Goal: Task Accomplishment & Management: Use online tool/utility

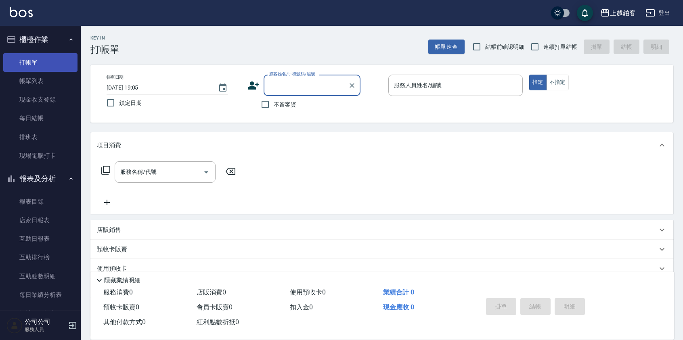
scroll to position [6, 0]
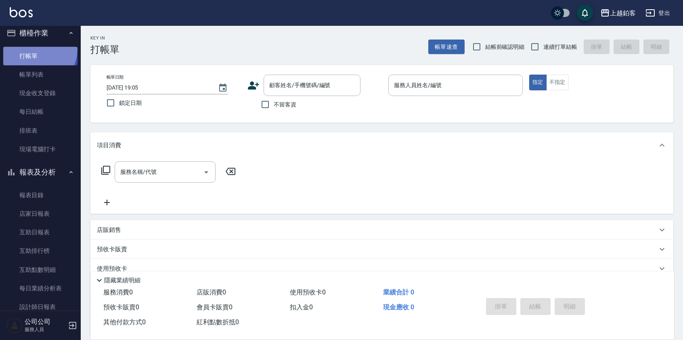
click at [37, 49] on link "打帳單" at bounding box center [40, 56] width 74 height 19
click at [546, 49] on span "連續打單結帳" at bounding box center [560, 47] width 34 height 8
click at [543, 49] on input "連續打單結帳" at bounding box center [534, 46] width 17 height 17
checkbox input "true"
click at [111, 102] on input "鎖定日期" at bounding box center [110, 102] width 17 height 17
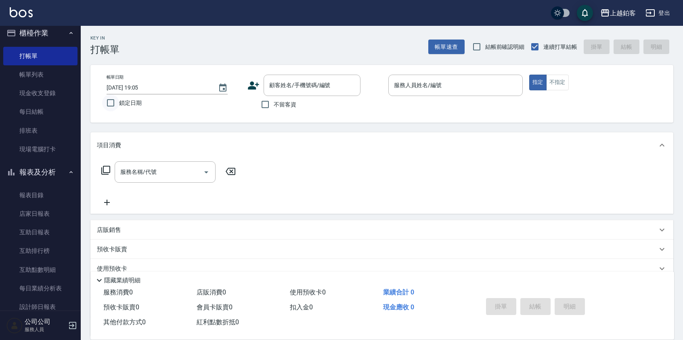
checkbox input "true"
drag, startPoint x: 293, startPoint y: 105, endPoint x: 380, endPoint y: 92, distance: 88.5
click at [293, 105] on span "不留客資" at bounding box center [285, 104] width 23 height 8
click at [274, 105] on input "不留客資" at bounding box center [265, 104] width 17 height 17
checkbox input "true"
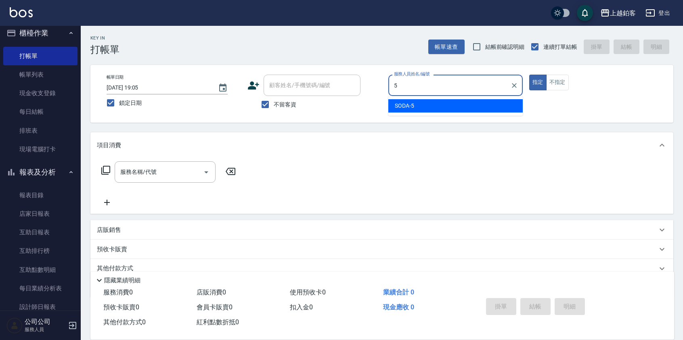
type input "SODA-5"
type button "true"
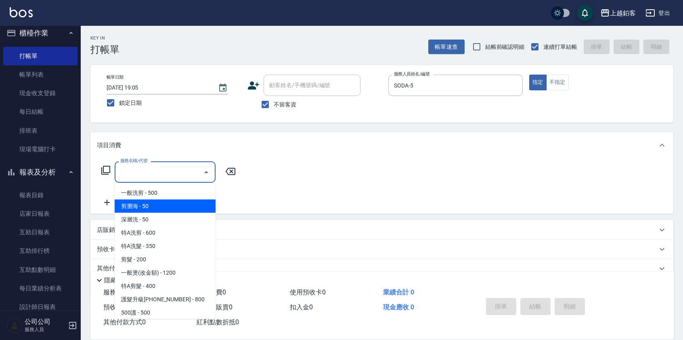
type input "剪瀏海(0050)"
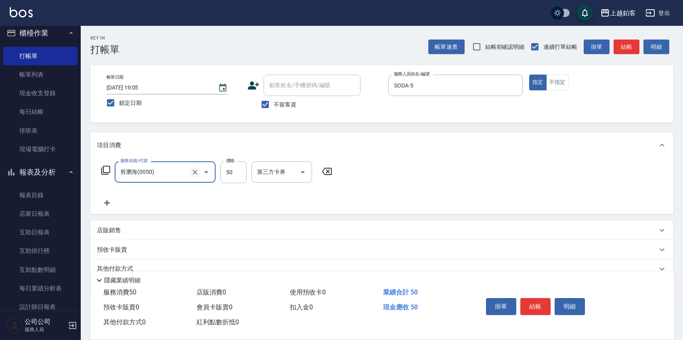
click at [193, 171] on icon "Clear" at bounding box center [195, 172] width 8 height 8
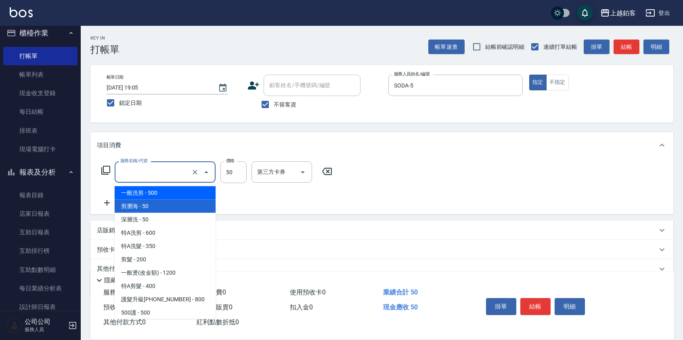
type input "一般洗剪(5)"
type input "500"
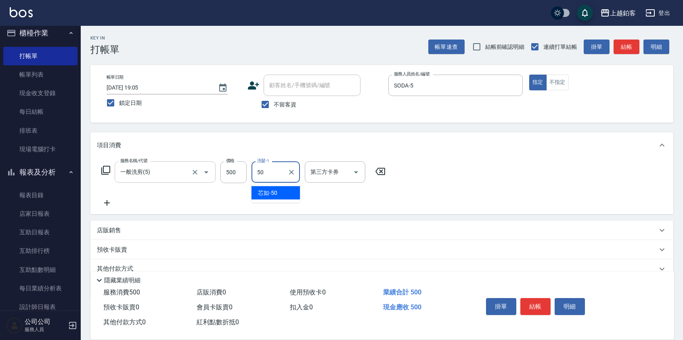
type input "芯如-50"
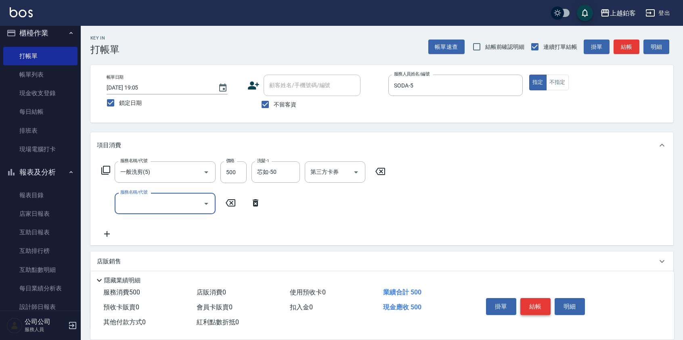
click at [535, 303] on button "結帳" at bounding box center [535, 306] width 30 height 17
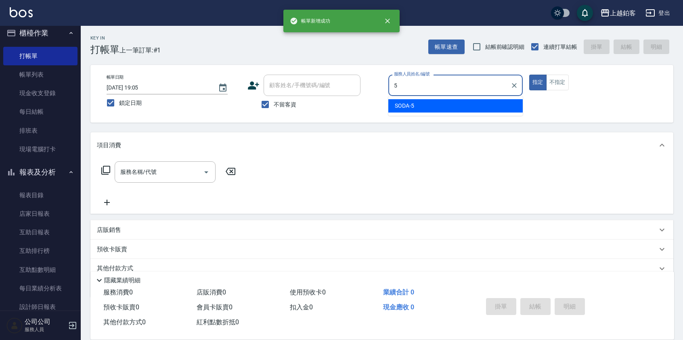
type input "SODA-5"
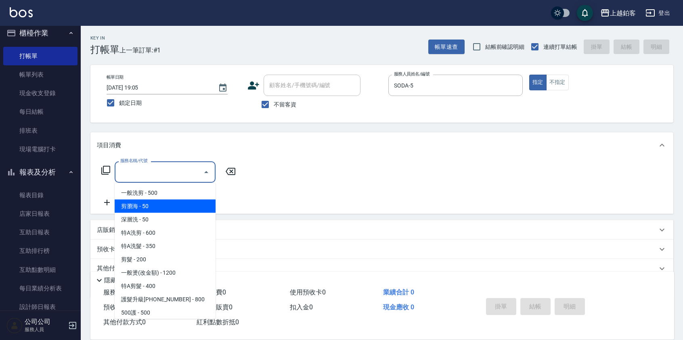
type input "剪瀏海(0050)"
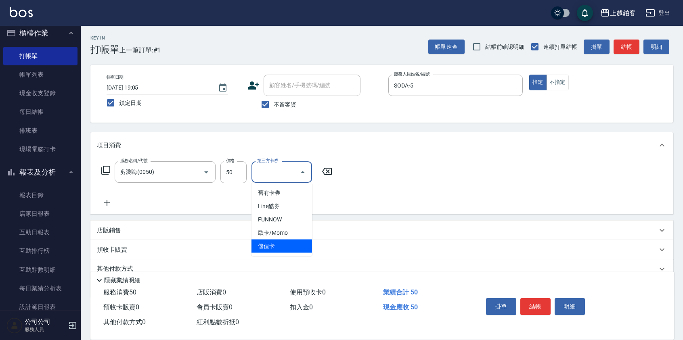
type input "儲值卡"
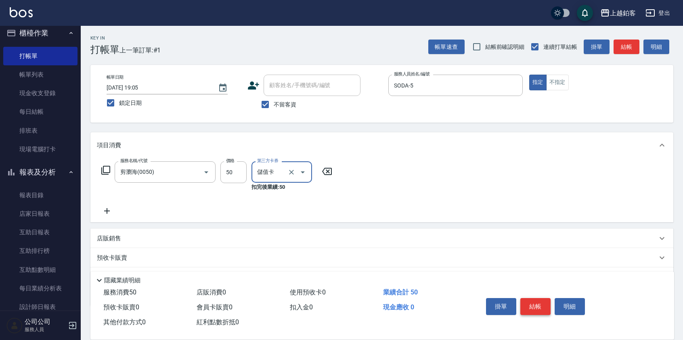
click at [536, 305] on button "結帳" at bounding box center [535, 306] width 30 height 17
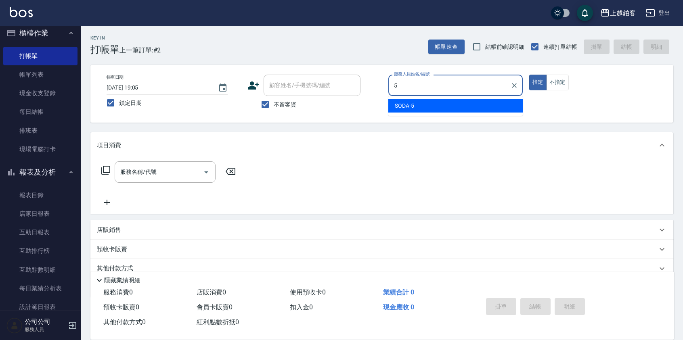
type input "SODA-5"
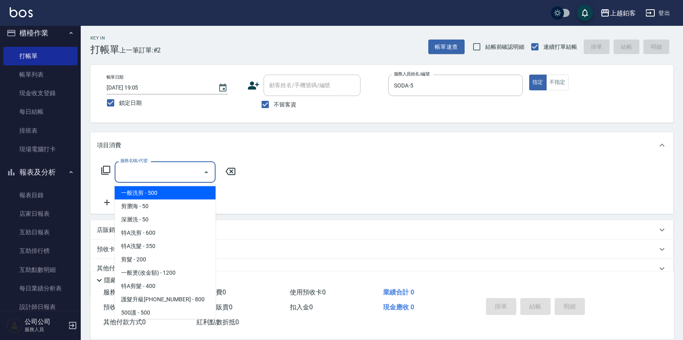
type input "一般洗剪(5)"
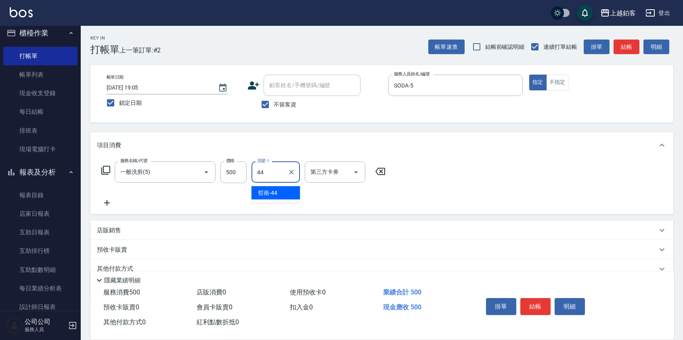
type input "哲南-44"
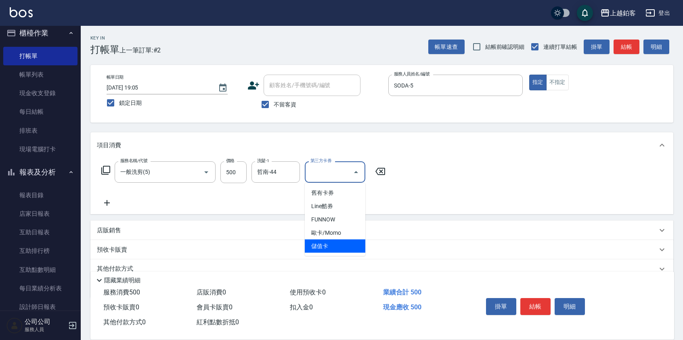
type input "儲值卡"
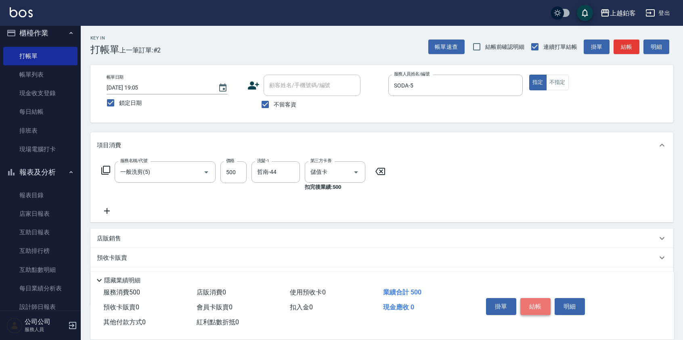
click at [535, 309] on button "結帳" at bounding box center [535, 306] width 30 height 17
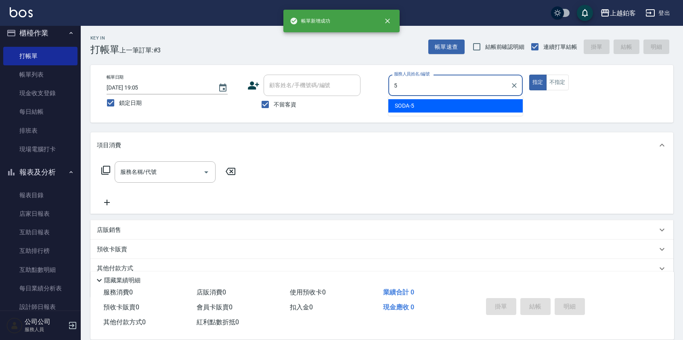
type input "SODA-5"
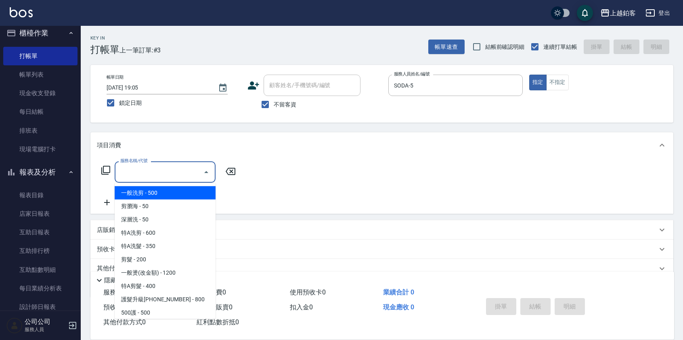
type input "一般洗剪(5)"
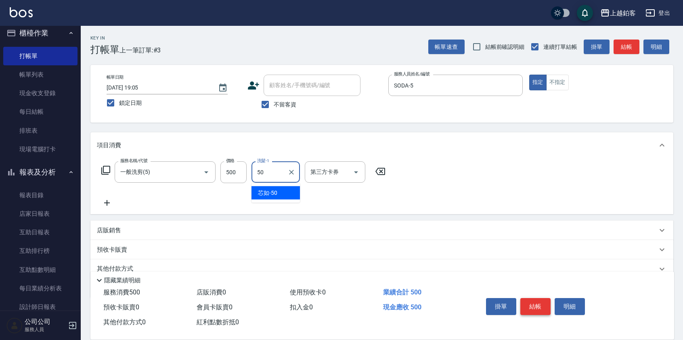
type input "芯如-50"
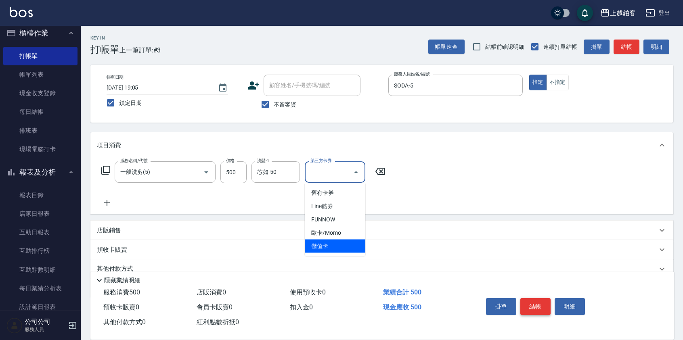
type input "儲值卡"
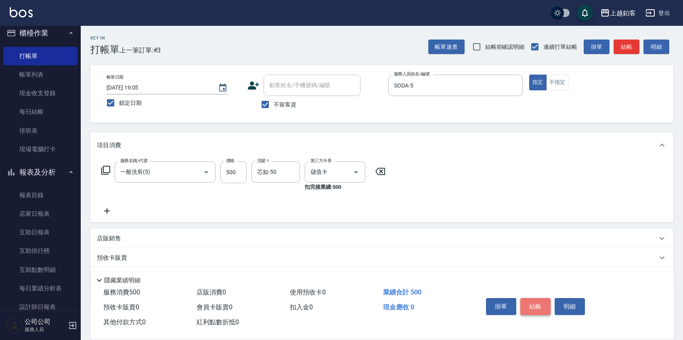
click at [539, 308] on button "結帳" at bounding box center [535, 306] width 30 height 17
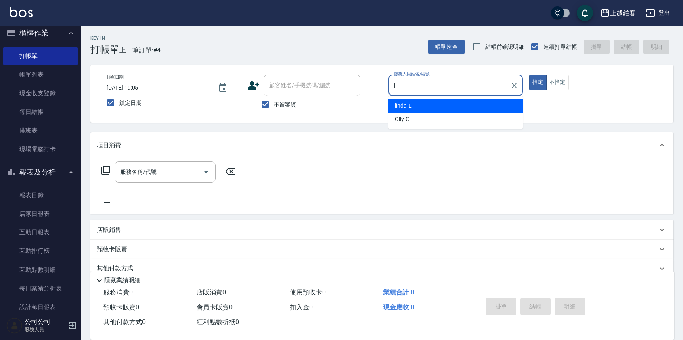
type input "linda-L"
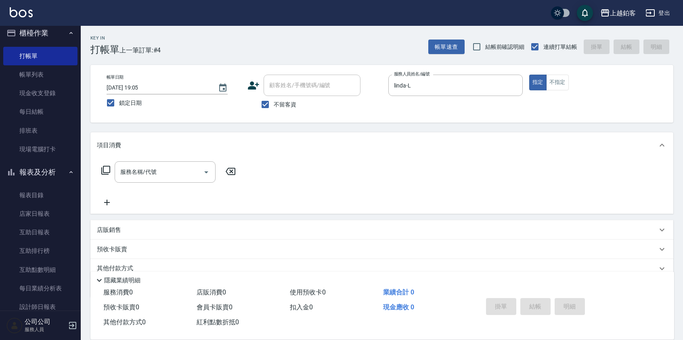
click at [245, 233] on div "店販銷售" at bounding box center [377, 230] width 560 height 8
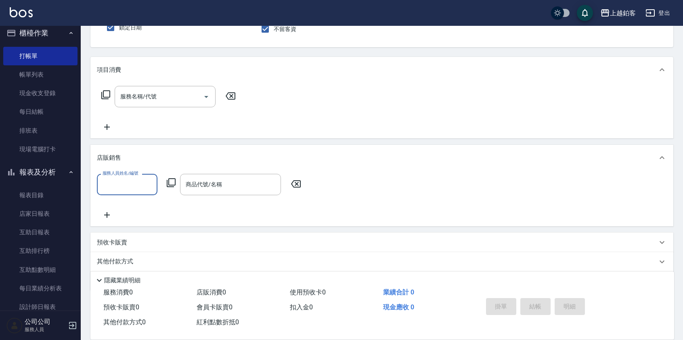
scroll to position [76, 0]
type input "linda-L"
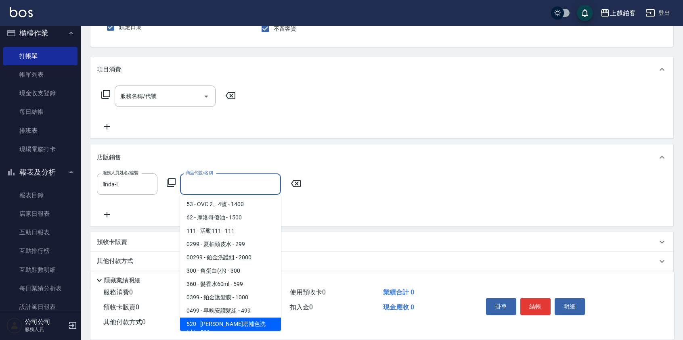
scroll to position [475, 0]
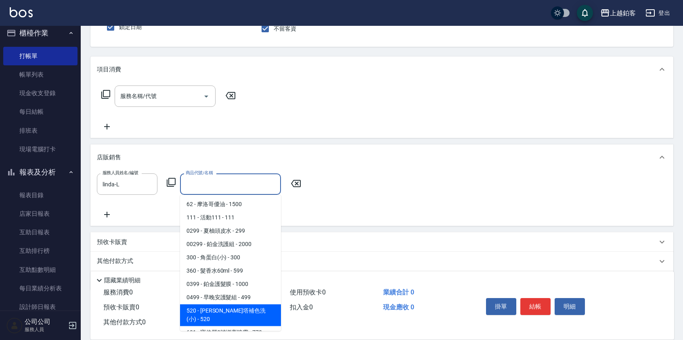
type input "[PERSON_NAME]塔補色洗(小)"
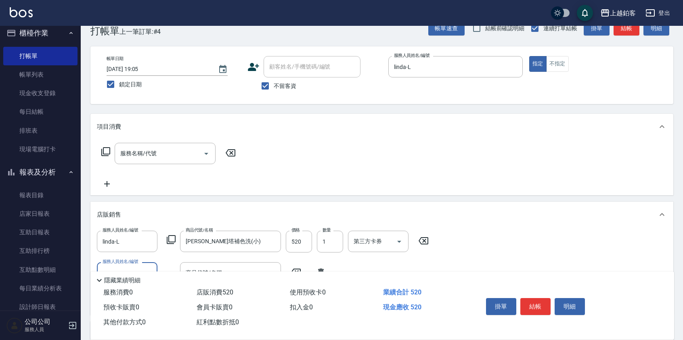
scroll to position [0, 0]
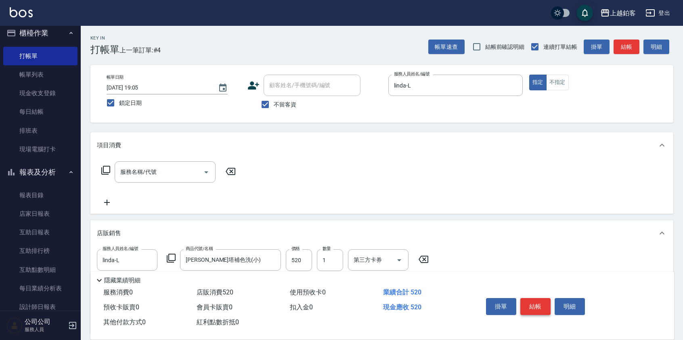
click at [530, 309] on button "結帳" at bounding box center [535, 306] width 30 height 17
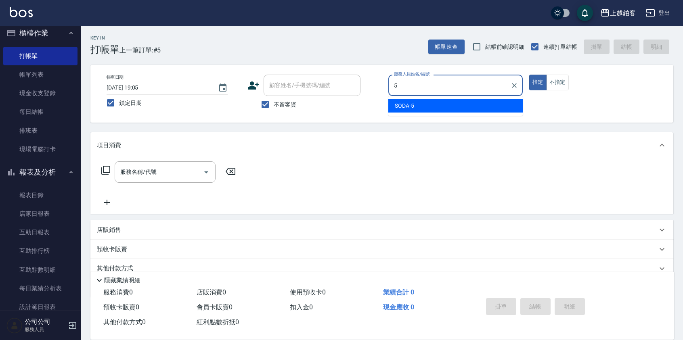
type input "SODA-5"
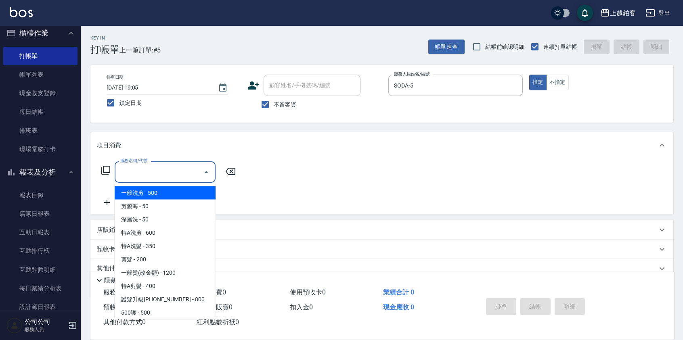
type input "一般洗剪(5)"
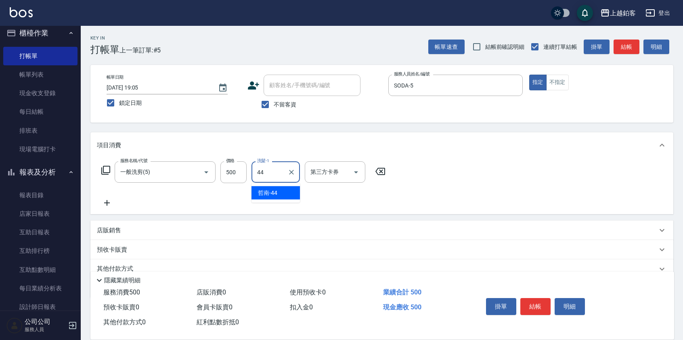
type input "哲南-44"
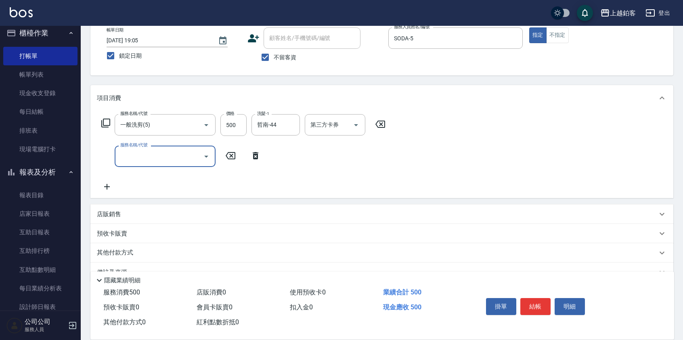
scroll to position [48, 0]
click at [254, 206] on div "店販銷售" at bounding box center [381, 212] width 583 height 19
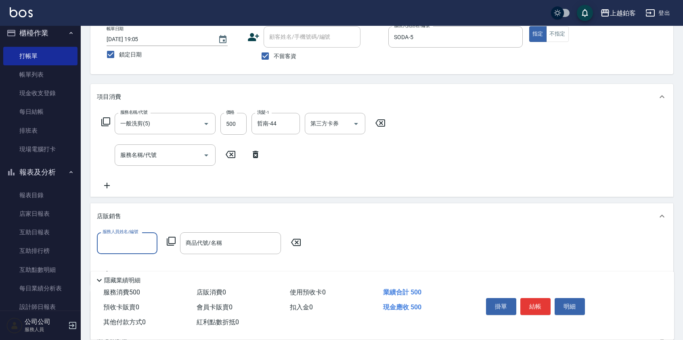
scroll to position [0, 0]
type input "SODA-5"
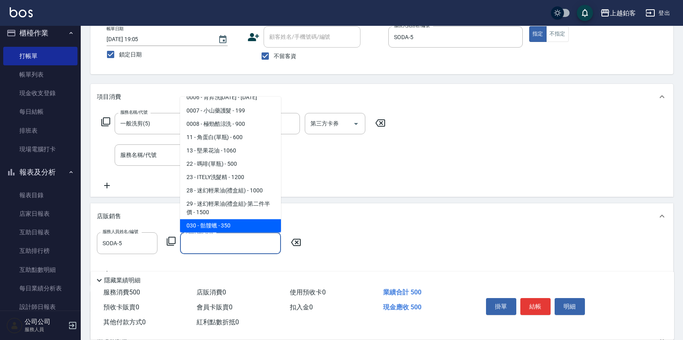
scroll to position [235, 0]
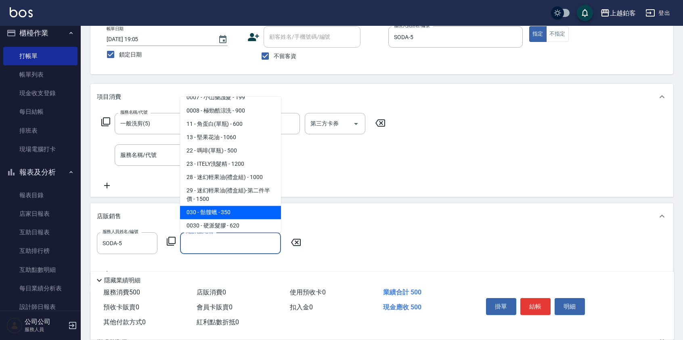
type input "骷髏蠟"
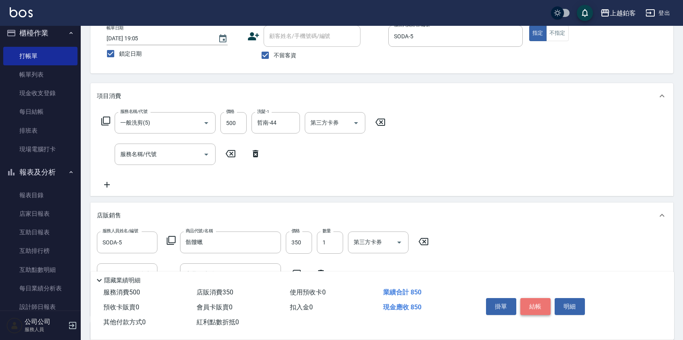
click at [530, 303] on button "結帳" at bounding box center [535, 306] width 30 height 17
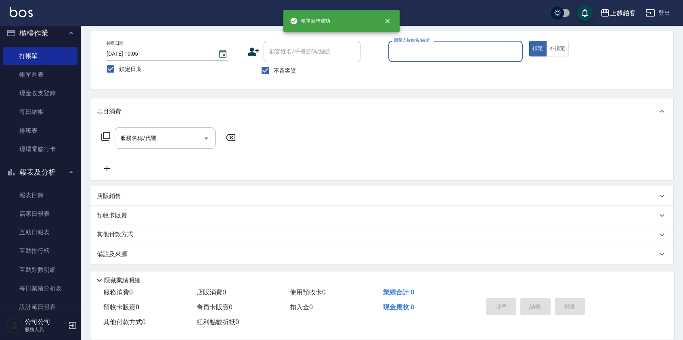
scroll to position [34, 0]
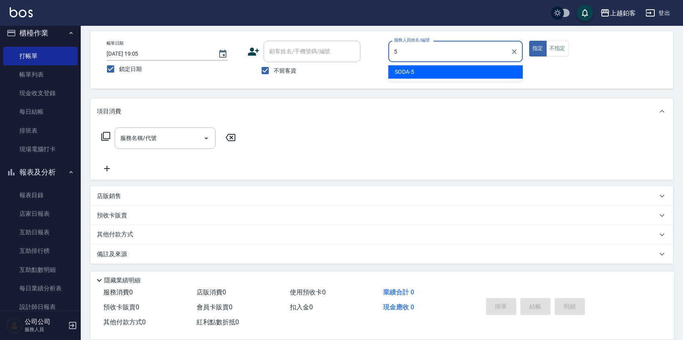
type input "SODA-5"
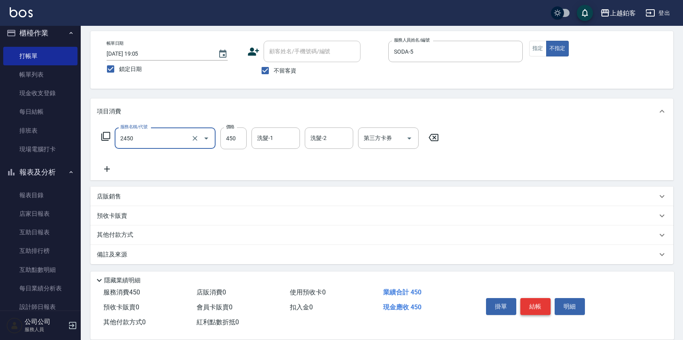
type input "C剪髮套餐(2450)"
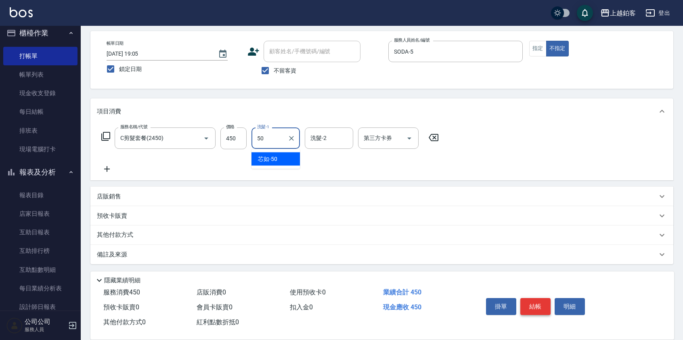
type input "芯如-50"
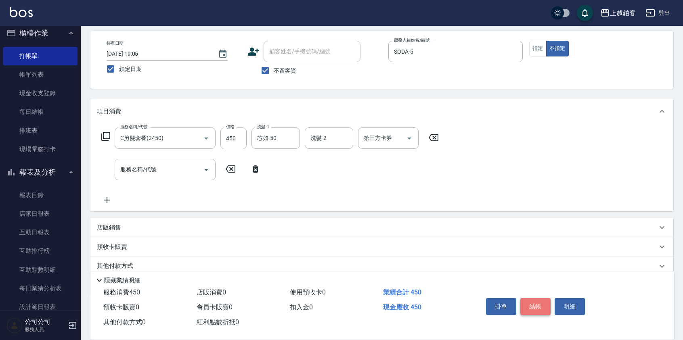
click at [540, 307] on button "結帳" at bounding box center [535, 306] width 30 height 17
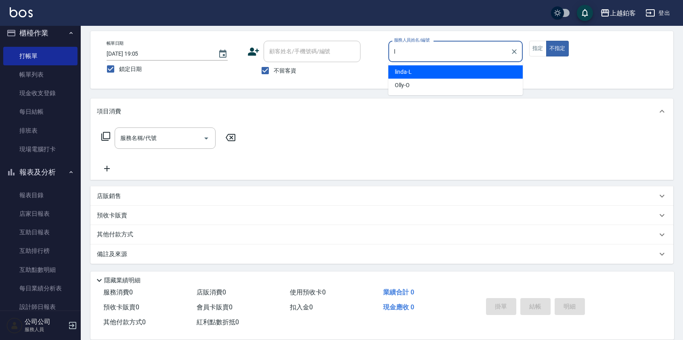
type input "linda-L"
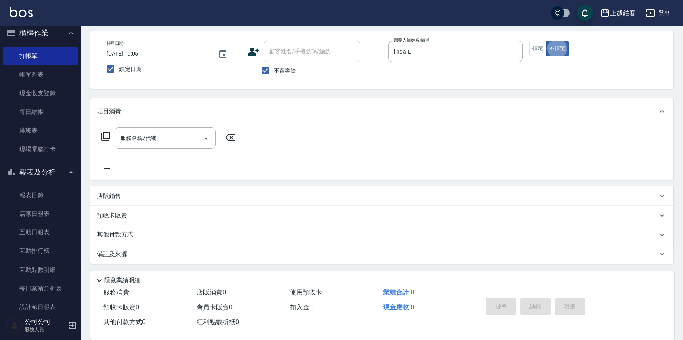
type button "false"
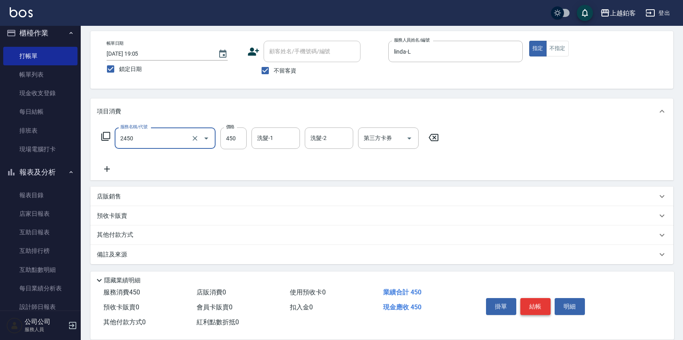
type input "C剪髮套餐(2450)"
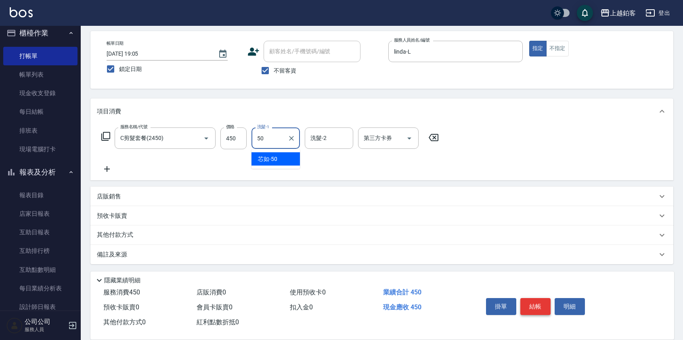
type input "芯如-50"
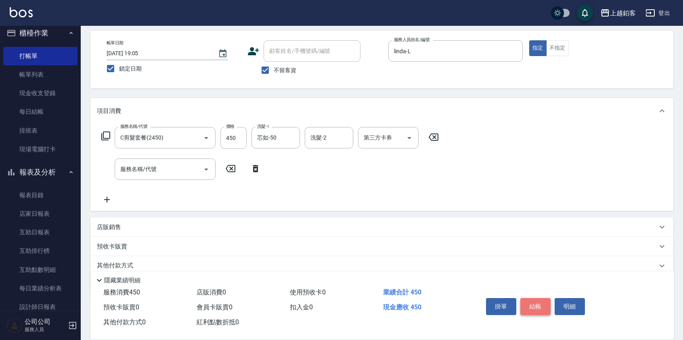
click at [541, 309] on button "結帳" at bounding box center [535, 306] width 30 height 17
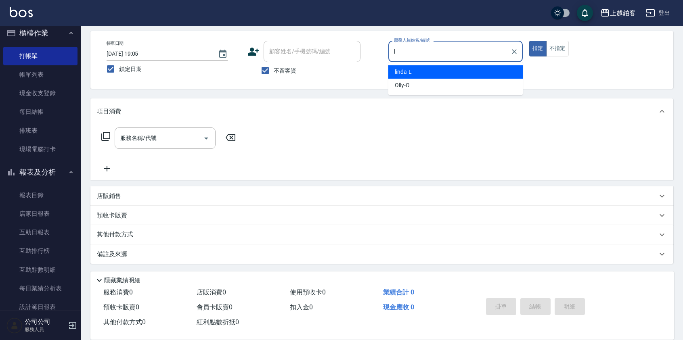
type input "linda-L"
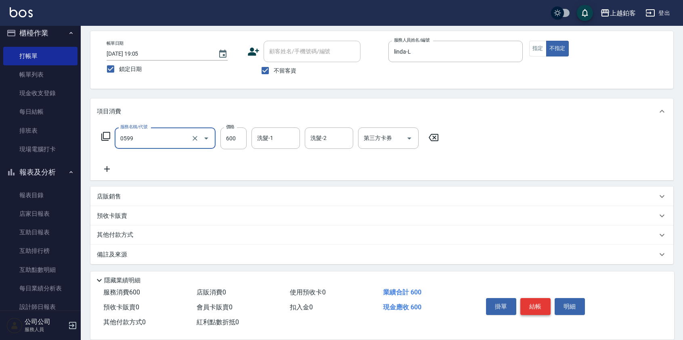
type input "精油-599(0599)"
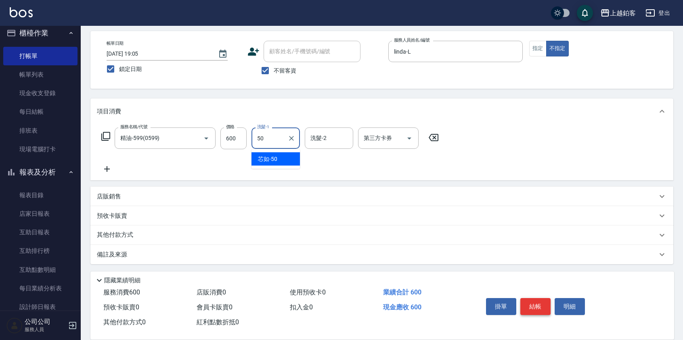
type input "芯如-50"
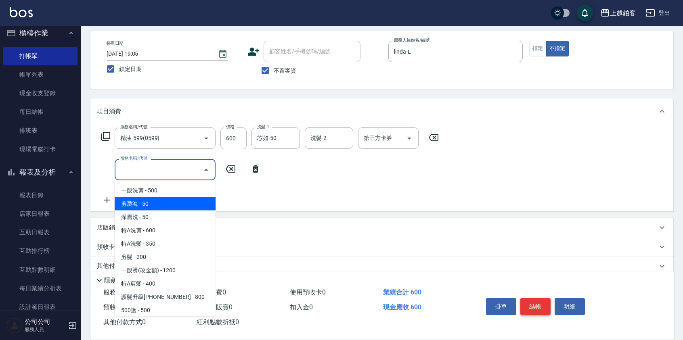
type input "剪瀏海(0050)"
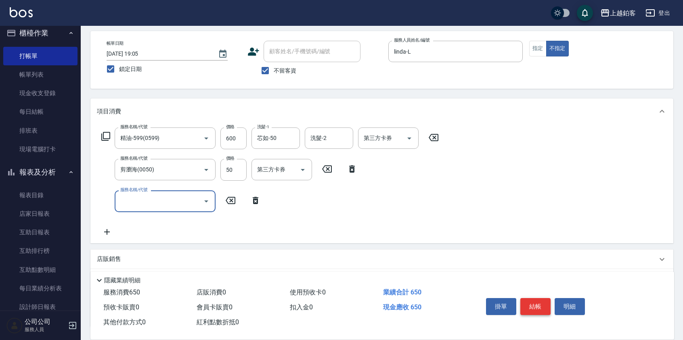
click at [542, 306] on button "結帳" at bounding box center [535, 306] width 30 height 17
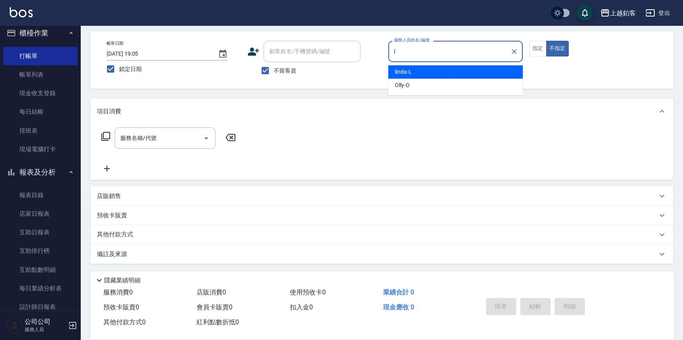
type input "linda-L"
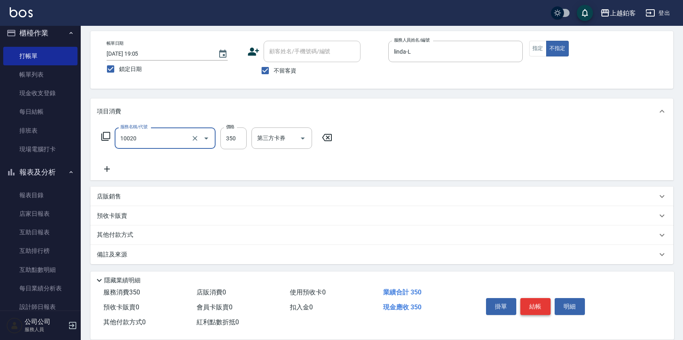
type input "淨化350洗(10020)"
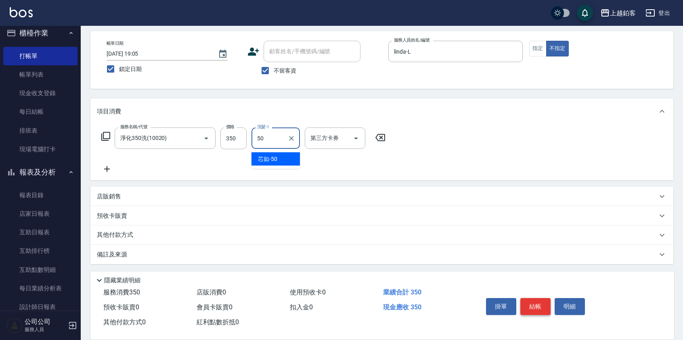
type input "芯如-50"
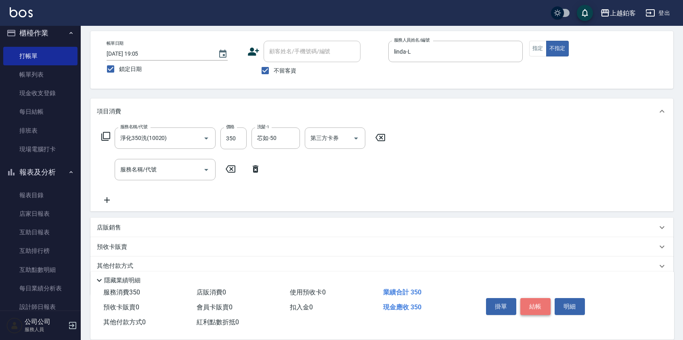
click at [537, 302] on button "結帳" at bounding box center [535, 306] width 30 height 17
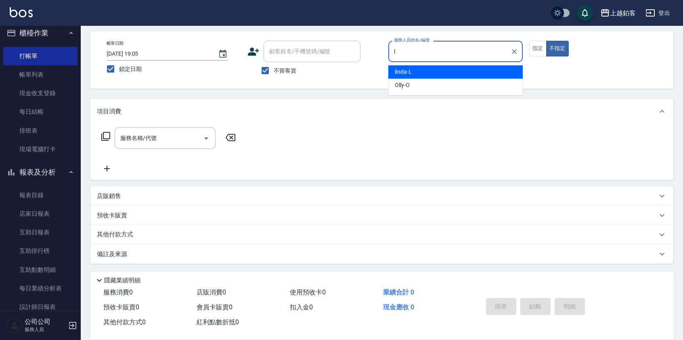
type input "linda-L"
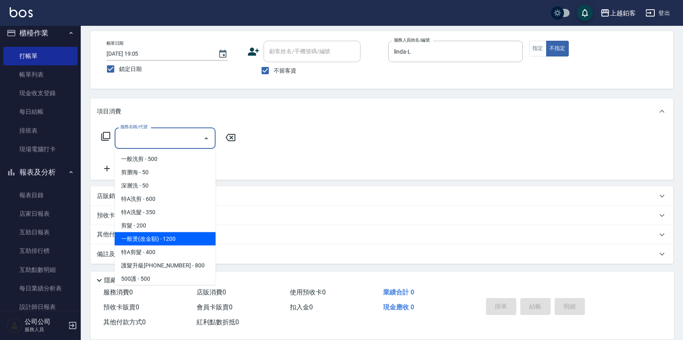
type input "一般燙(改金額)(201)"
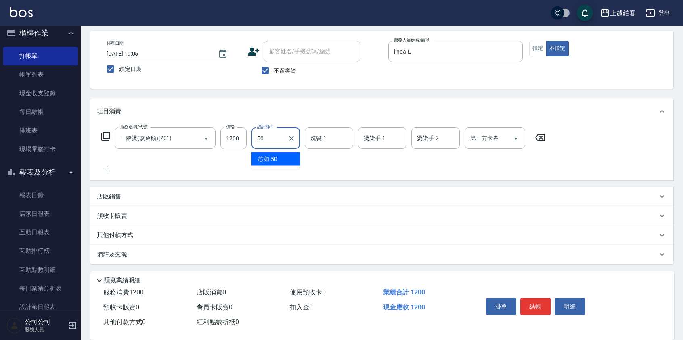
type input "芯如-50"
click at [288, 137] on icon "Clear" at bounding box center [291, 138] width 8 height 8
click at [330, 142] on input "洗髮-1" at bounding box center [328, 138] width 41 height 14
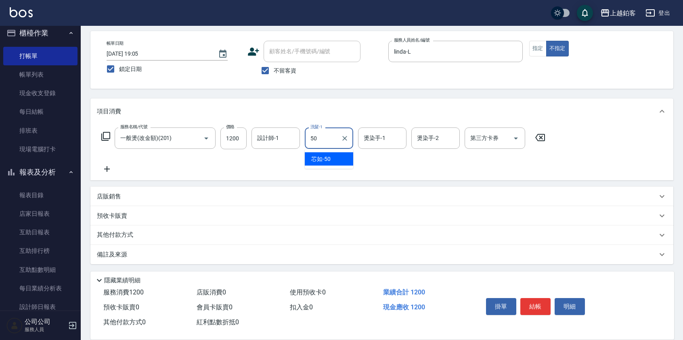
type input "芯如-50"
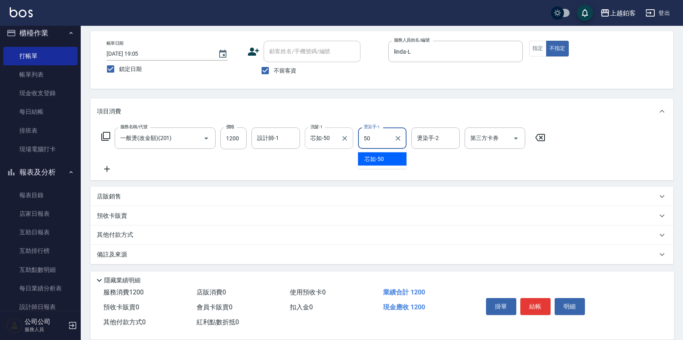
type input "芯如-50"
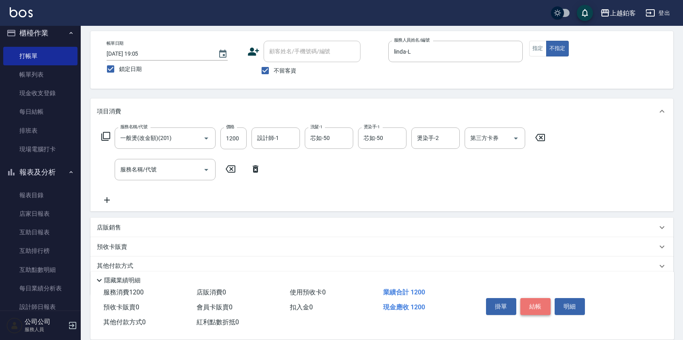
click at [536, 305] on button "結帳" at bounding box center [535, 306] width 30 height 17
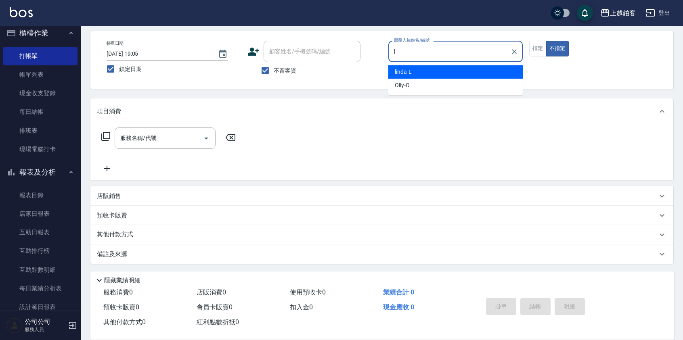
type input "linda-L"
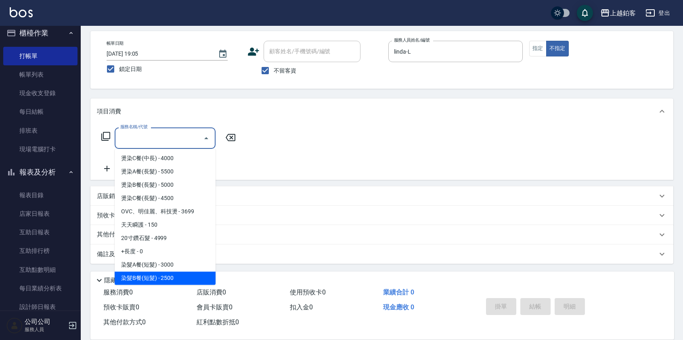
scroll to position [560, 0]
type input "染髮C餐(短髮)(5203)"
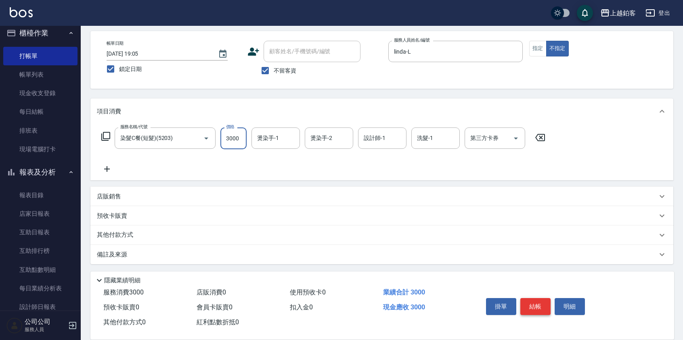
type input "3000"
type input "芯如-50"
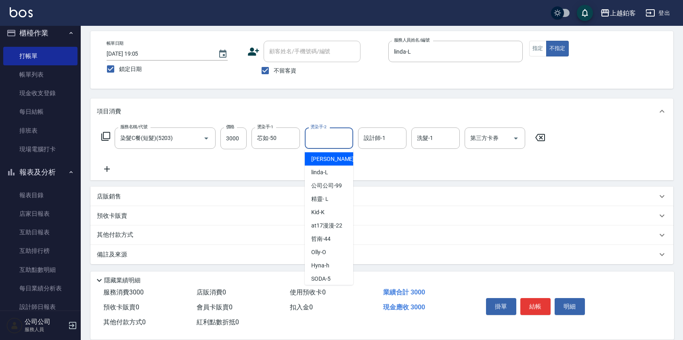
click at [332, 142] on input "燙染手-2" at bounding box center [328, 138] width 41 height 14
type input "芯如-50"
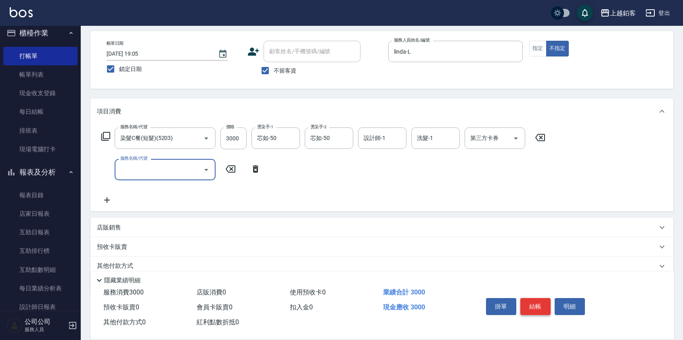
click at [535, 307] on button "結帳" at bounding box center [535, 306] width 30 height 17
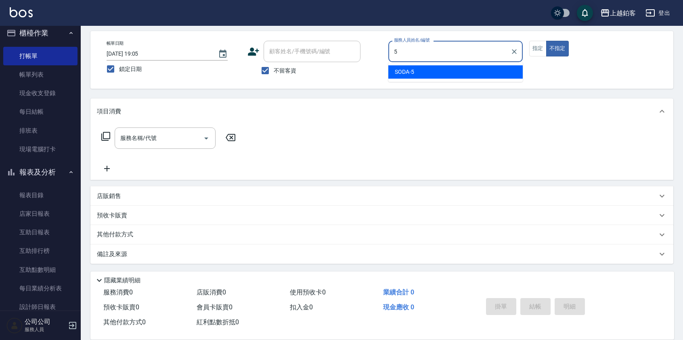
type input "SODA-5"
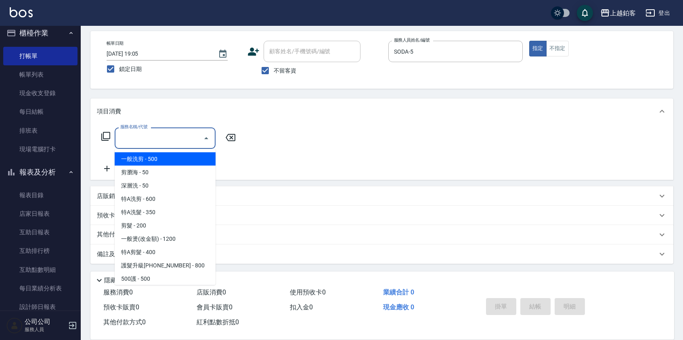
type input "一般洗剪(5)"
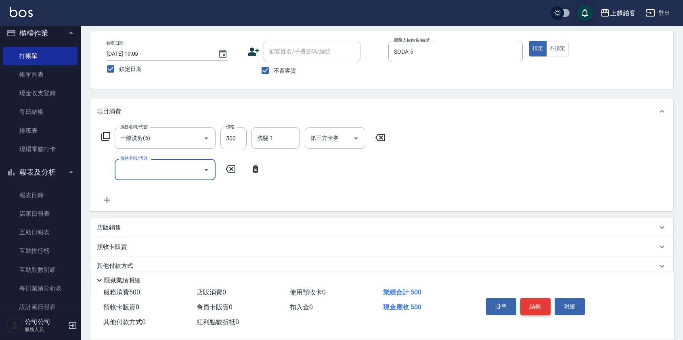
click at [545, 307] on button "結帳" at bounding box center [535, 306] width 30 height 17
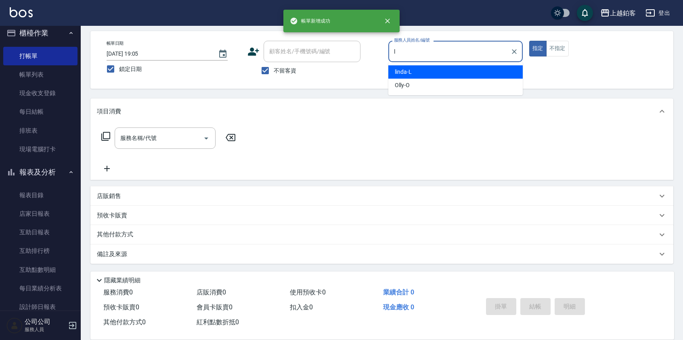
type input "linda-L"
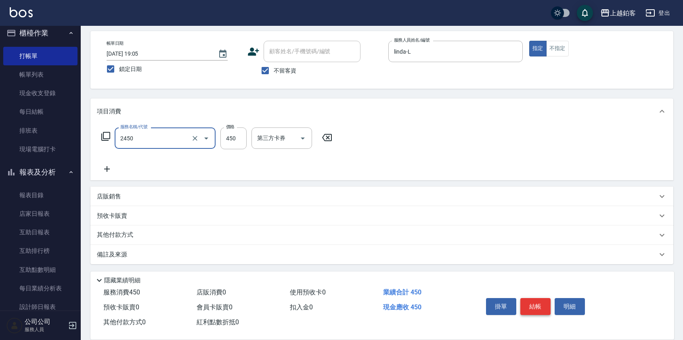
type input "C剪髮套餐(2450)"
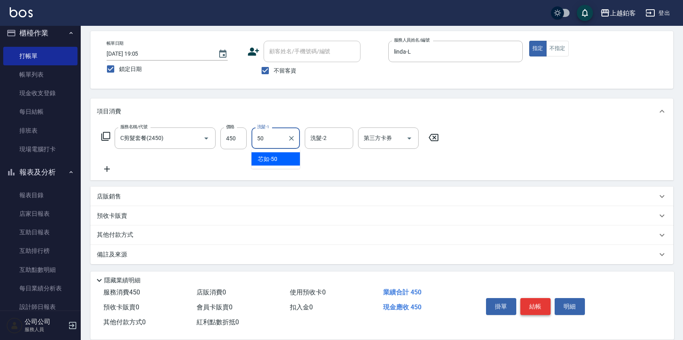
type input "芯如-50"
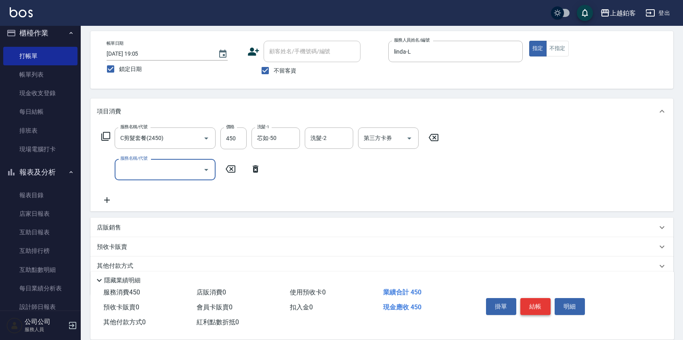
click at [539, 307] on button "結帳" at bounding box center [535, 306] width 30 height 17
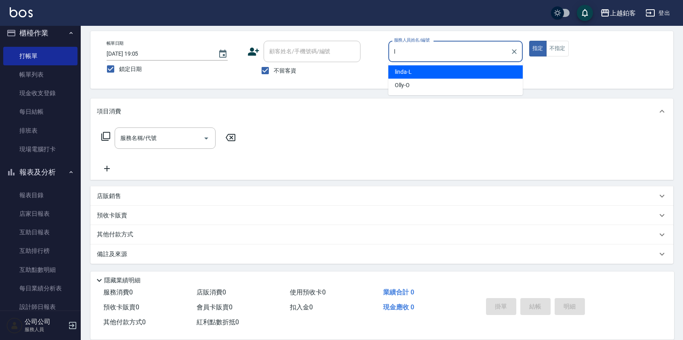
type input "linda-L"
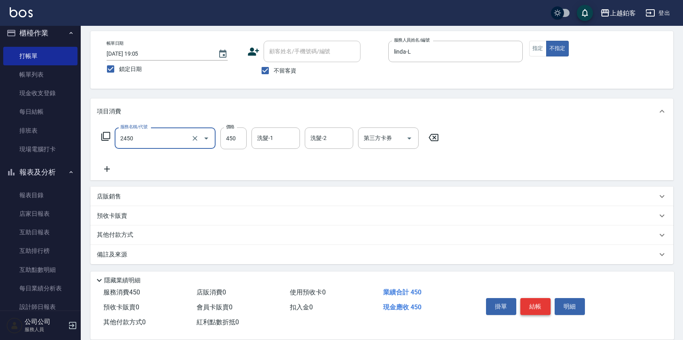
type input "C剪髮套餐(2450)"
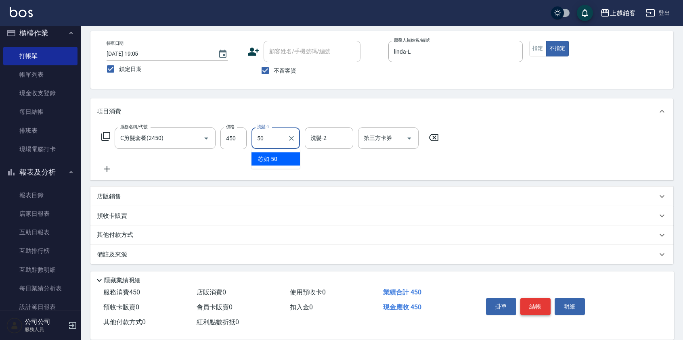
type input "芯如-50"
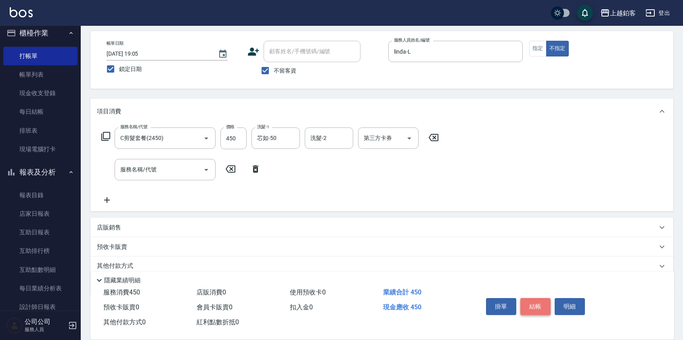
click at [539, 307] on button "結帳" at bounding box center [535, 306] width 30 height 17
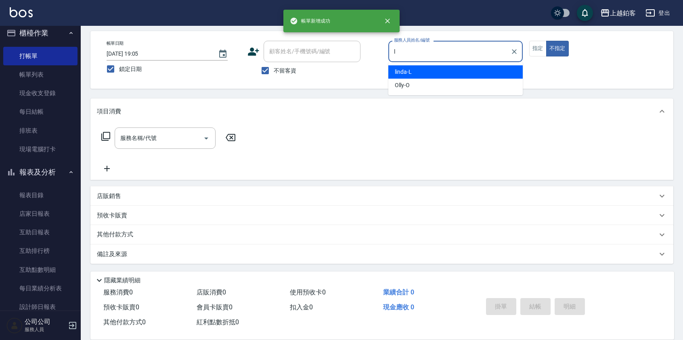
type input "linda-L"
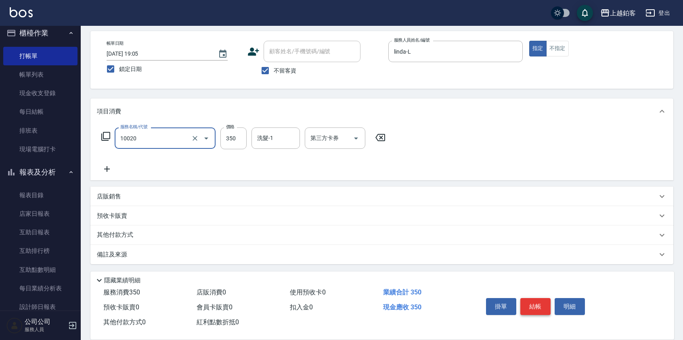
type input "淨化350洗(10020)"
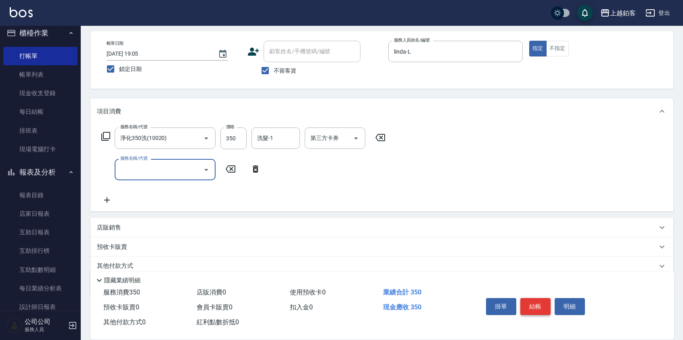
click at [543, 307] on button "結帳" at bounding box center [535, 306] width 30 height 17
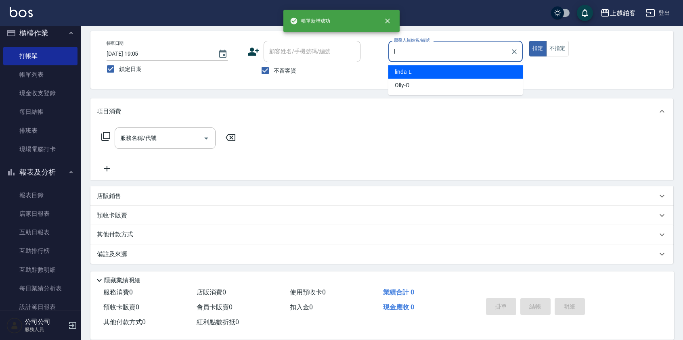
type input "linda-L"
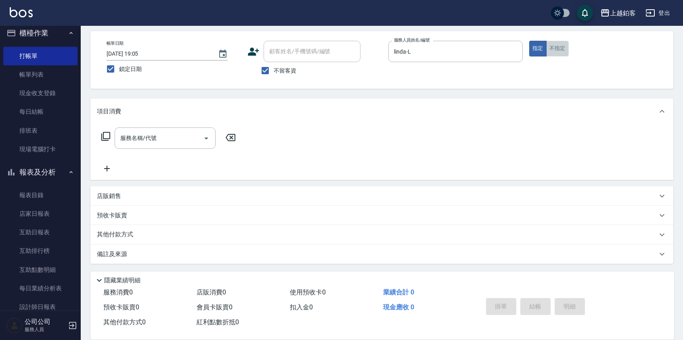
drag, startPoint x: 554, startPoint y: 50, endPoint x: 522, endPoint y: 123, distance: 80.6
click at [554, 50] on button "不指定" at bounding box center [557, 49] width 23 height 16
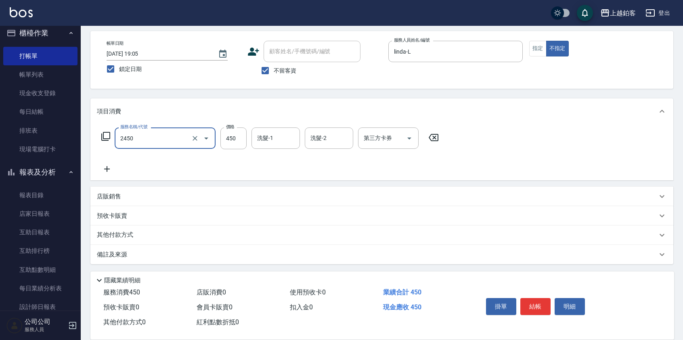
type input "C剪髮套餐(2450)"
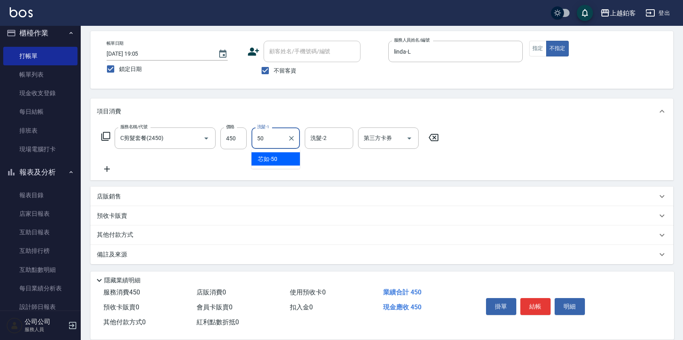
type input "芯如-50"
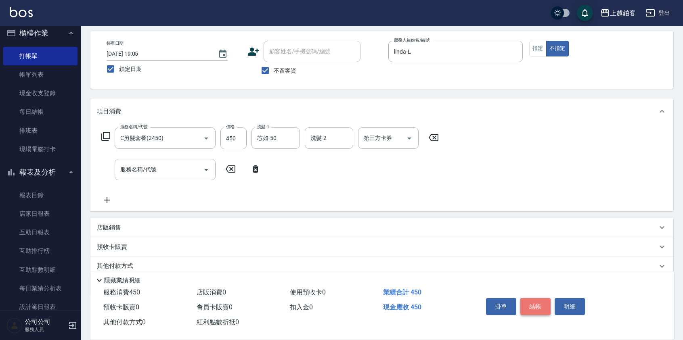
click at [539, 301] on button "結帳" at bounding box center [535, 306] width 30 height 17
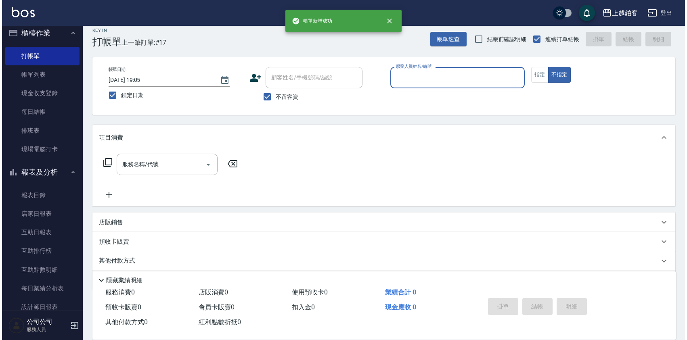
scroll to position [0, 0]
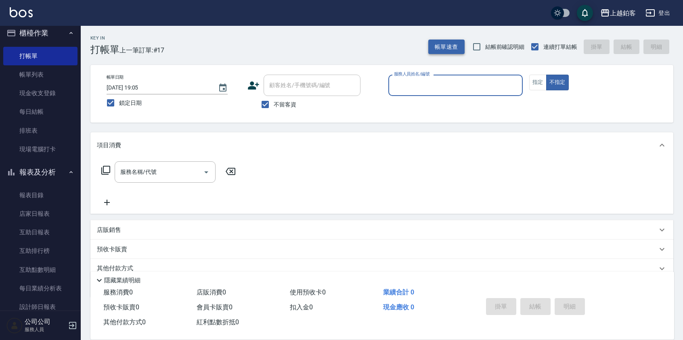
click at [439, 48] on button "帳單速查" at bounding box center [446, 47] width 36 height 15
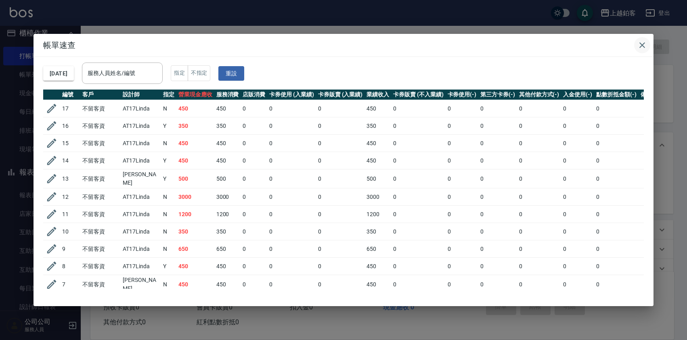
click at [643, 44] on icon "button" at bounding box center [642, 45] width 6 height 6
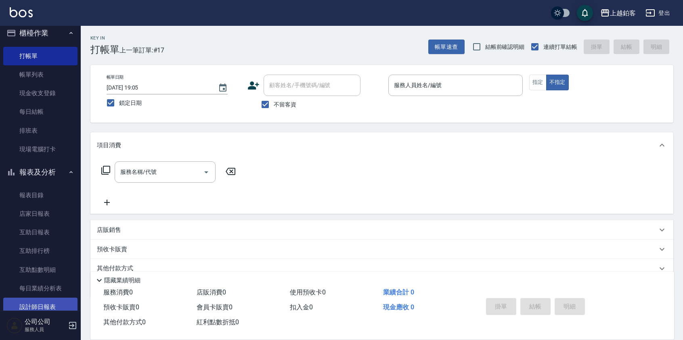
drag, startPoint x: 35, startPoint y: 303, endPoint x: 50, endPoint y: 302, distance: 15.4
click at [35, 303] on link "設計師日報表" at bounding box center [40, 307] width 74 height 19
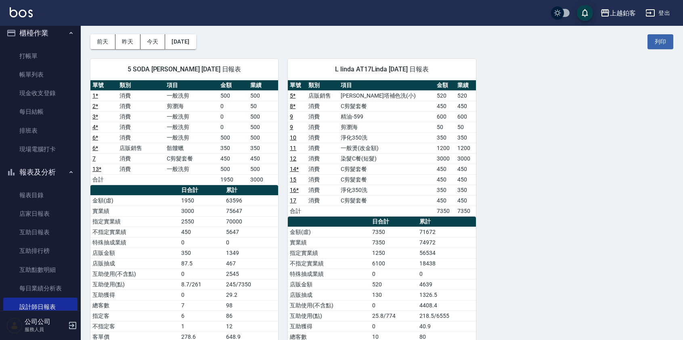
scroll to position [30, 0]
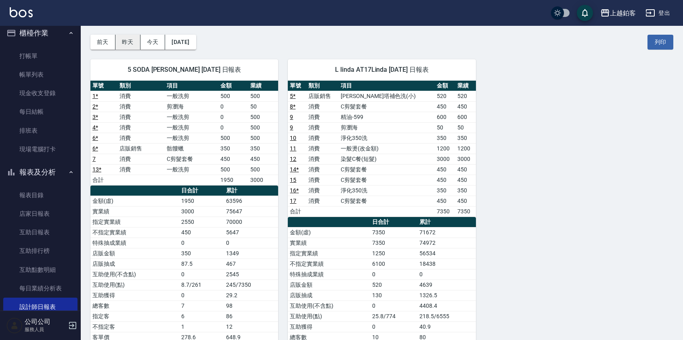
click at [137, 39] on button "昨天" at bounding box center [127, 42] width 25 height 15
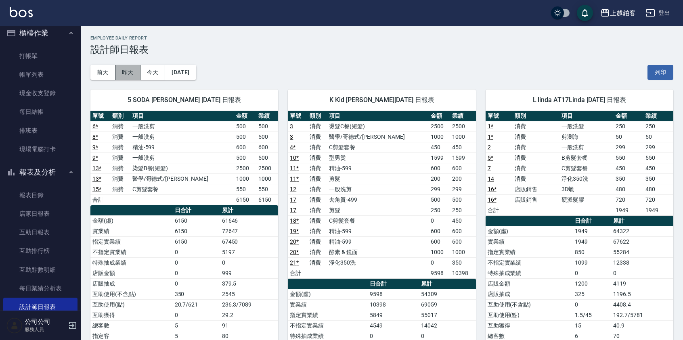
click at [137, 71] on button "昨天" at bounding box center [127, 72] width 25 height 15
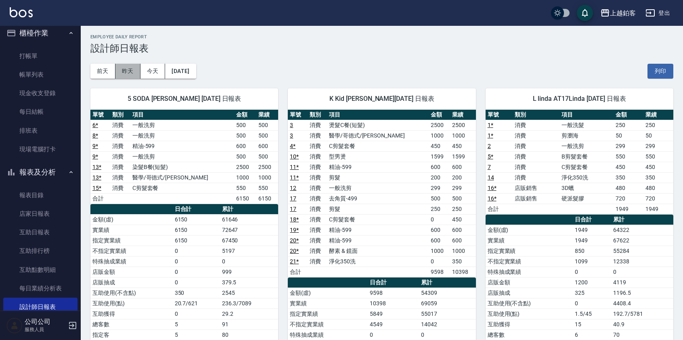
click at [119, 71] on button "昨天" at bounding box center [127, 71] width 25 height 15
click at [99, 72] on button "前天" at bounding box center [102, 71] width 25 height 15
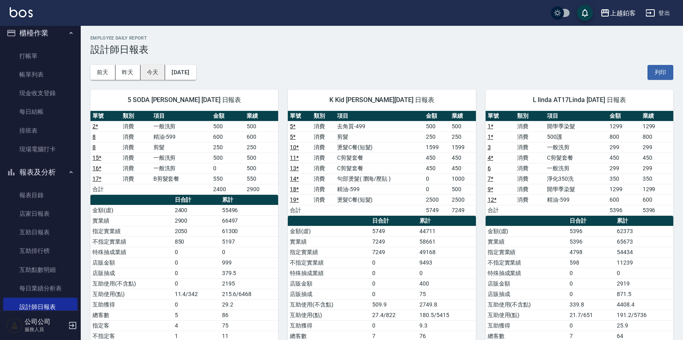
click at [150, 72] on button "今天" at bounding box center [152, 72] width 25 height 15
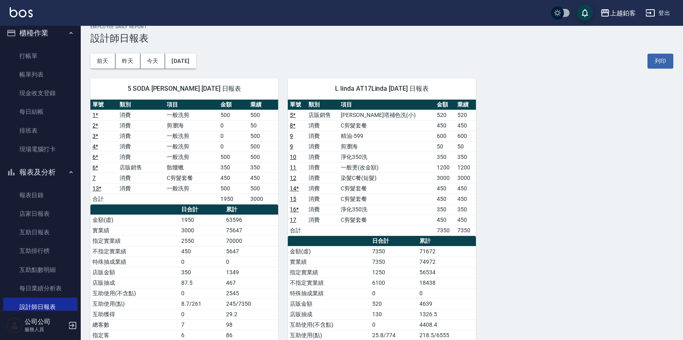
scroll to position [16, 0]
